Goal: Book appointment/travel/reservation

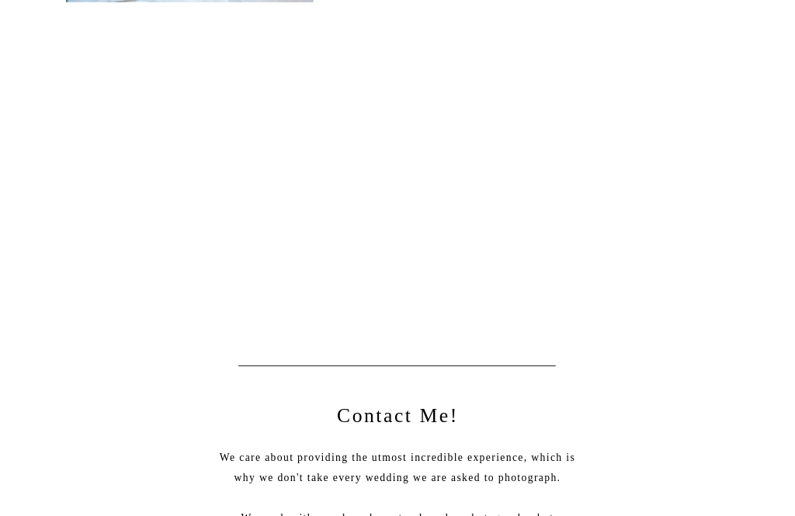
scroll to position [863, 0]
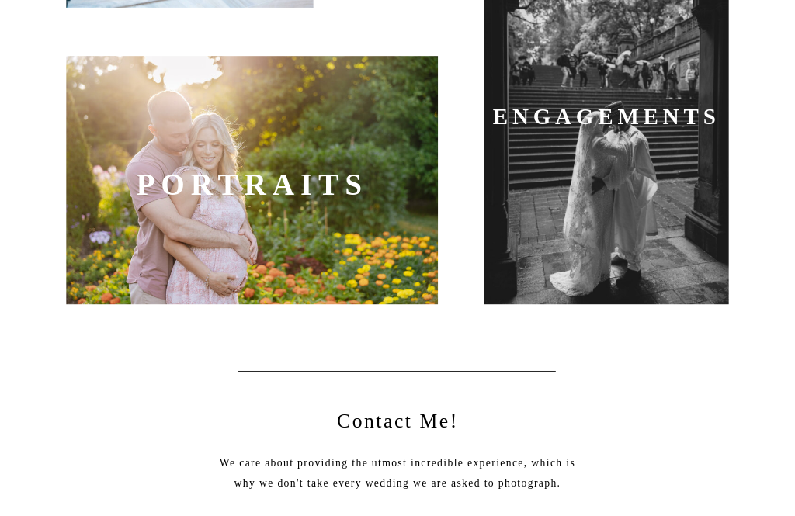
click at [99, 176] on div at bounding box center [252, 181] width 372 height 248
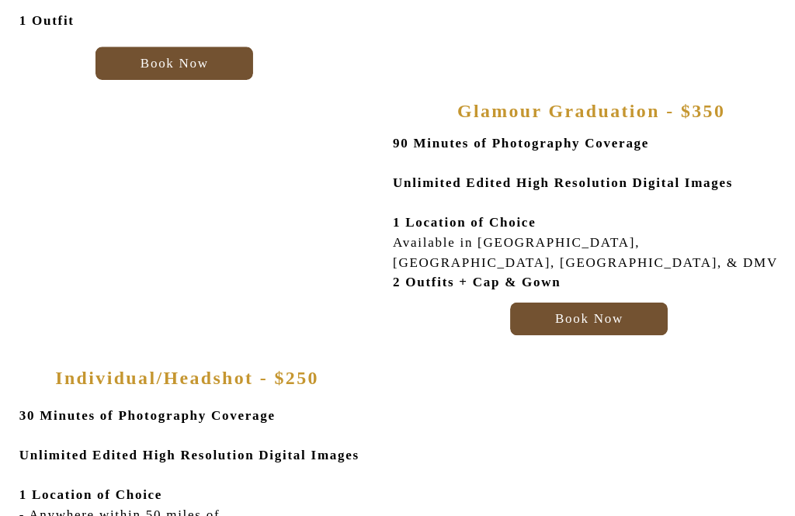
scroll to position [667, 0]
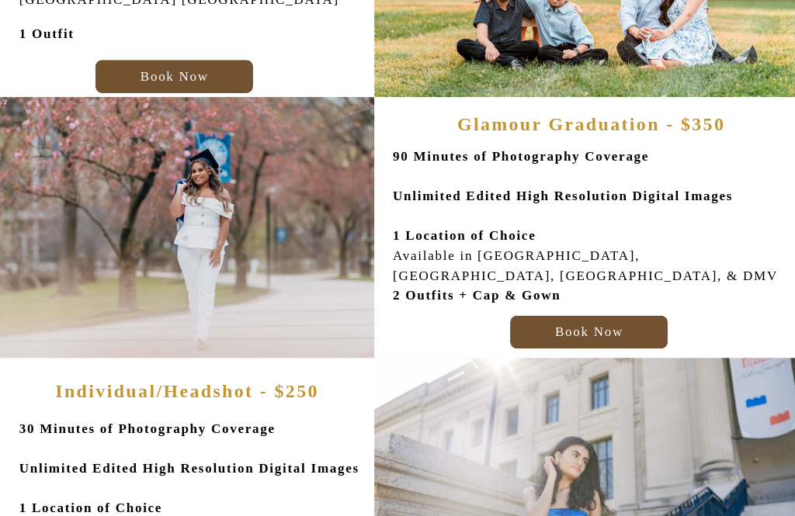
click at [441, 206] on p "90 Minutes of Photography Coverage Unlimited Edited High Resolution Digital Ima…" at bounding box center [591, 221] width 396 height 150
click at [538, 329] on h3 "Book Now" at bounding box center [588, 328] width 147 height 16
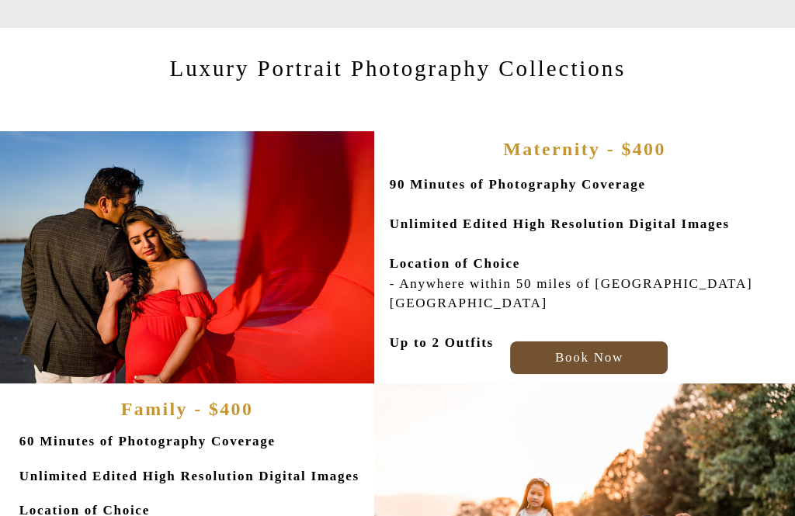
scroll to position [0, 0]
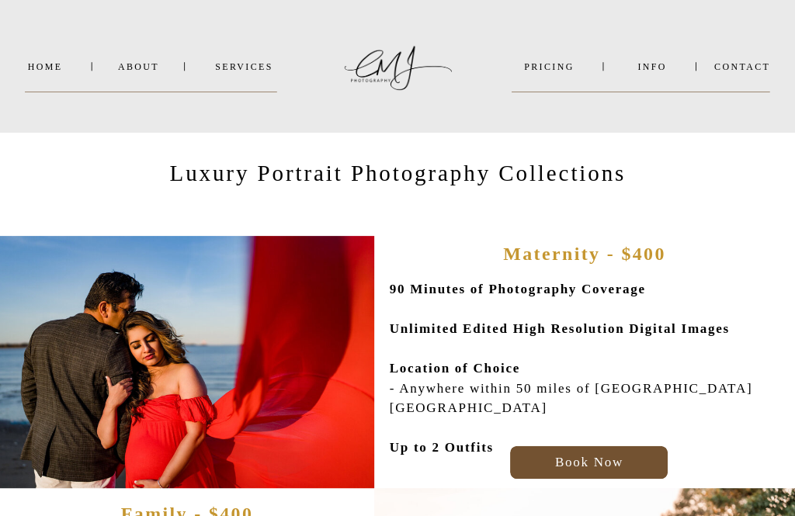
click at [33, 63] on nav "Home" at bounding box center [45, 66] width 40 height 10
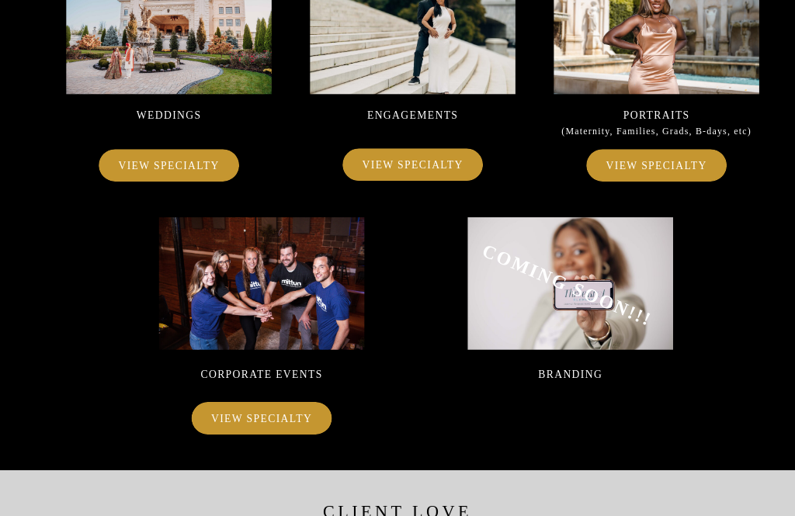
scroll to position [7312, 0]
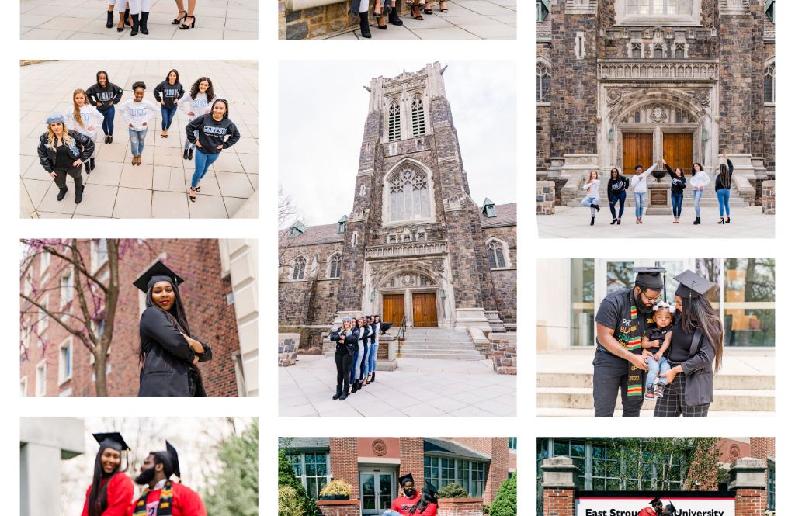
scroll to position [994, 0]
